Goal: Task Accomplishment & Management: Use online tool/utility

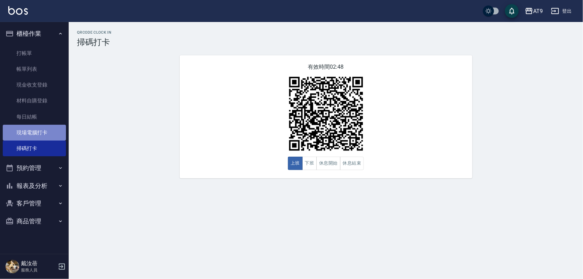
click at [40, 136] on link "現場電腦打卡" at bounding box center [34, 133] width 63 height 16
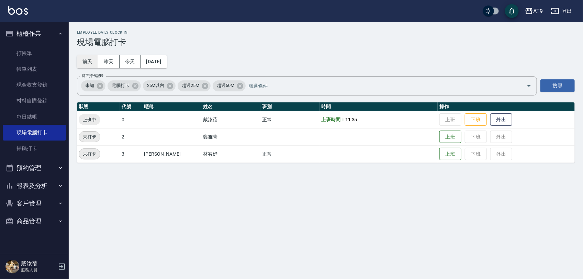
click at [85, 57] on button "前天" at bounding box center [87, 61] width 21 height 13
click at [131, 61] on button "今天" at bounding box center [130, 61] width 21 height 13
click at [298, 31] on h2 "Employee Daily Clock In" at bounding box center [326, 32] width 498 height 4
click at [28, 43] on ul "打帳單 帳單列表 現金收支登錄 材料自購登錄 每日結帳 現場電腦打卡 掃碼打卡" at bounding box center [34, 101] width 63 height 117
click at [29, 54] on link "打帳單" at bounding box center [34, 53] width 63 height 16
